Goal: Task Accomplishment & Management: Manage account settings

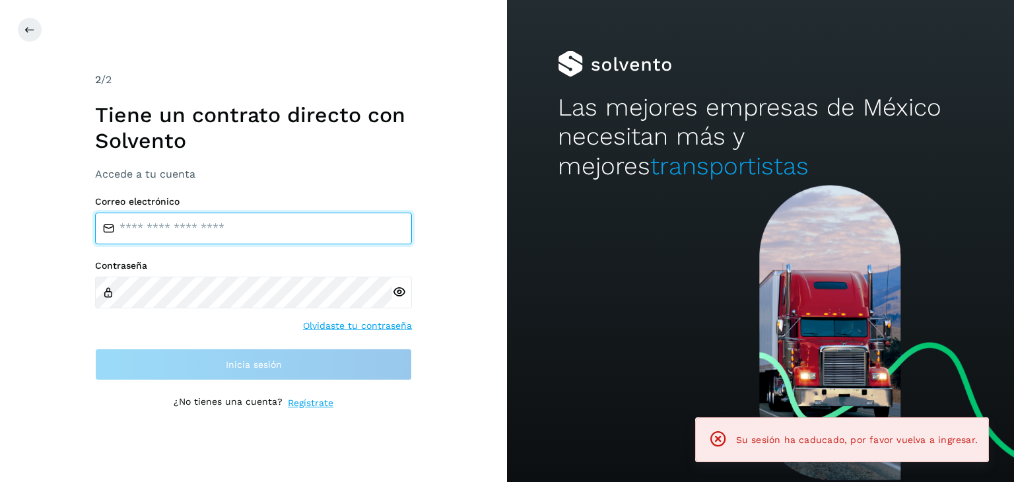
click at [192, 233] on input "email" at bounding box center [253, 228] width 317 height 32
type input "**********"
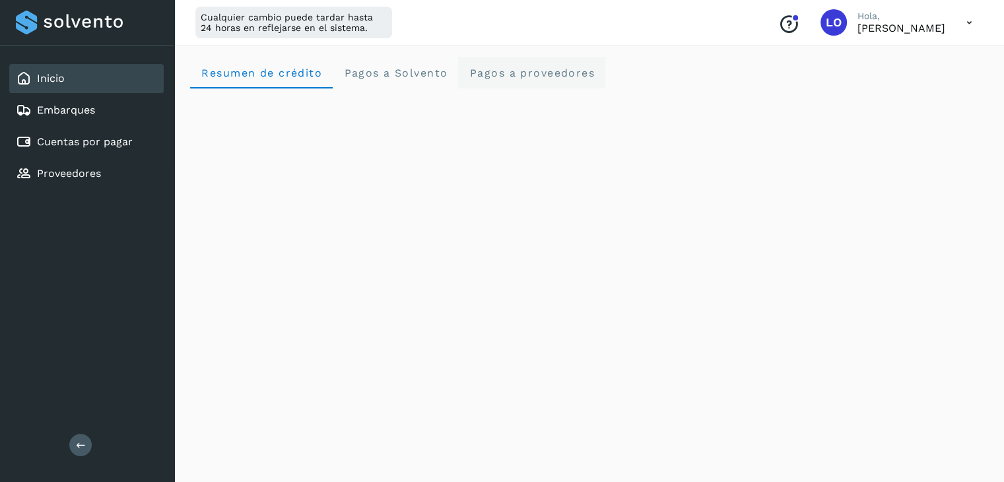
click at [533, 73] on span "Pagos a proveedores" at bounding box center [532, 73] width 126 height 13
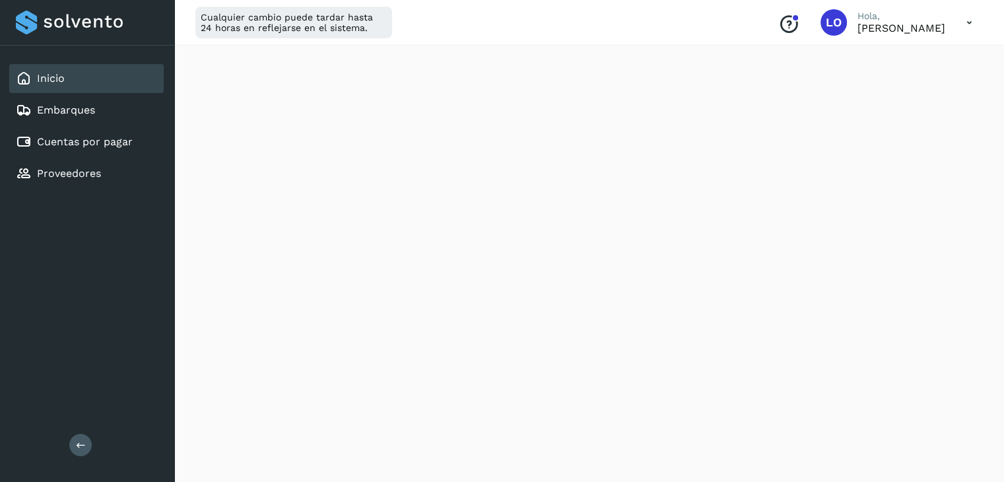
scroll to position [330, 0]
